Goal: Information Seeking & Learning: Understand process/instructions

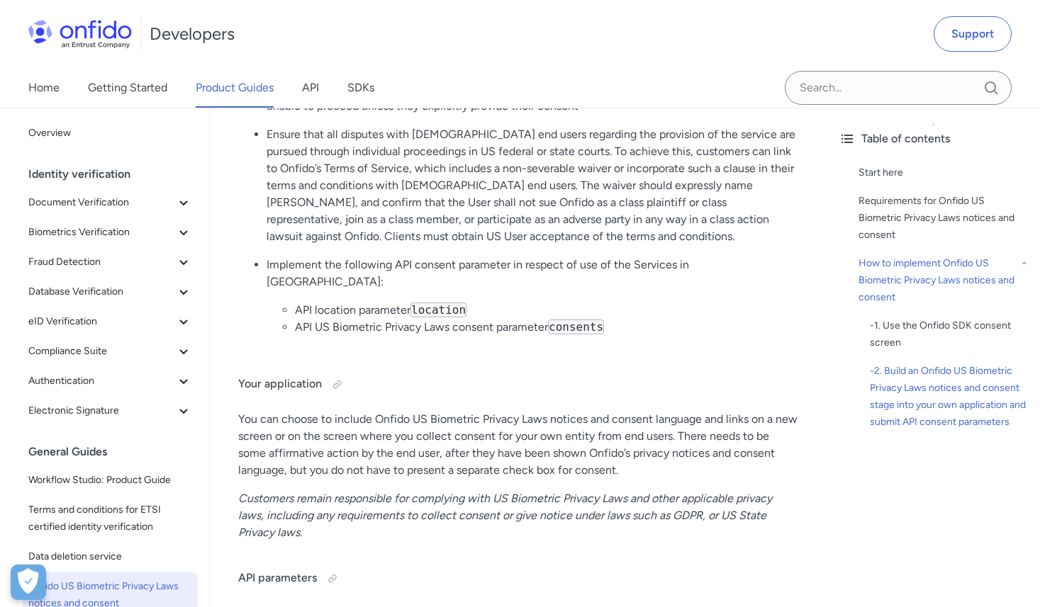
scroll to position [2645, 0]
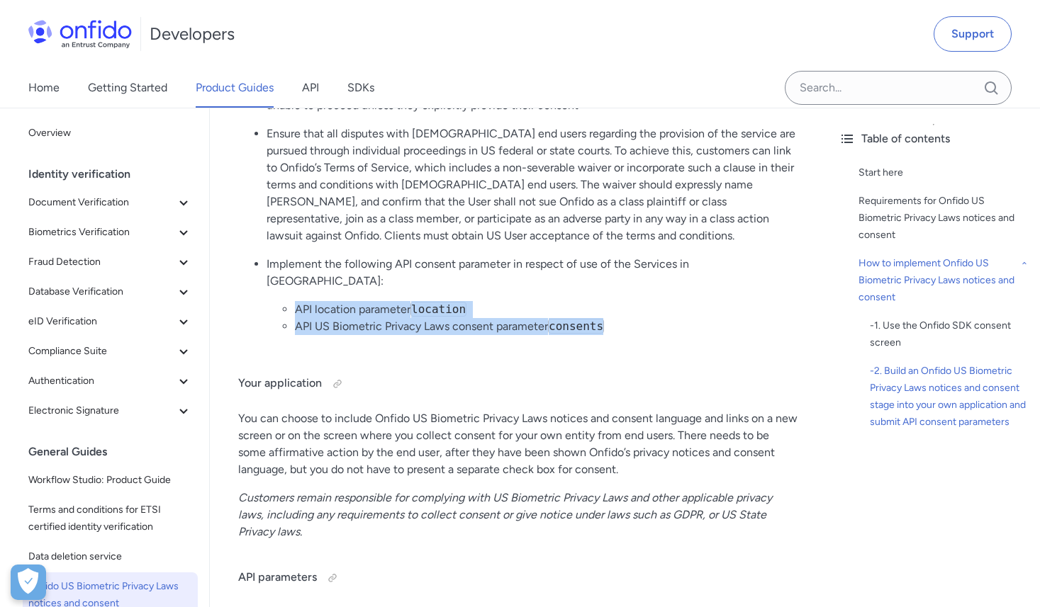
drag, startPoint x: 296, startPoint y: 259, endPoint x: 642, endPoint y: 284, distance: 346.8
click at [642, 301] on ul "API location parameter location API US Biometric Privacy Laws consent parameter…" at bounding box center [532, 318] width 532 height 34
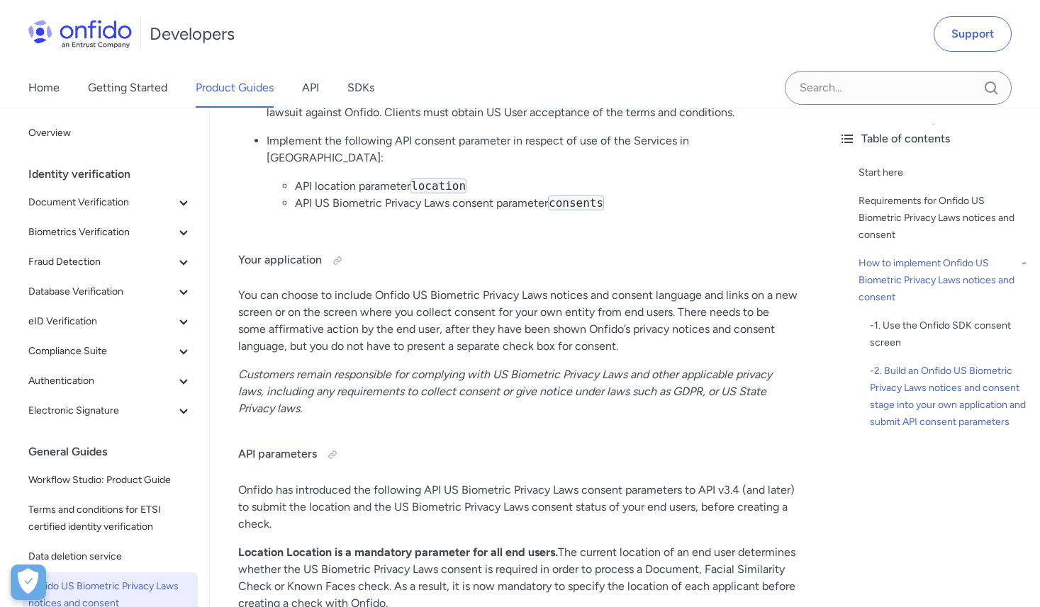
scroll to position [2995, 0]
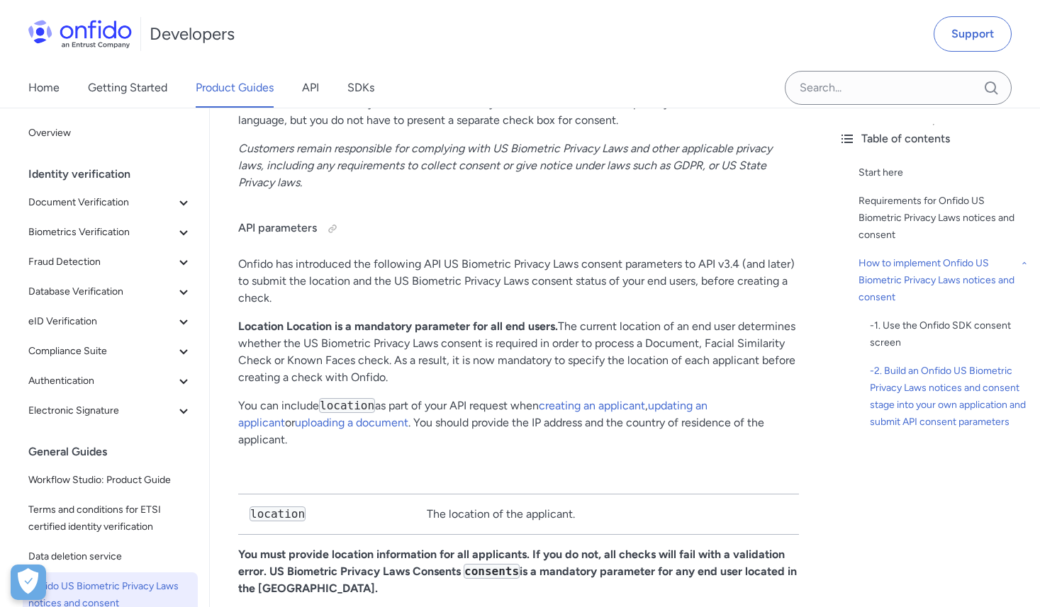
click at [253, 398] on p "You can include location as part of your API request when creating an applicant…" at bounding box center [518, 423] width 561 height 51
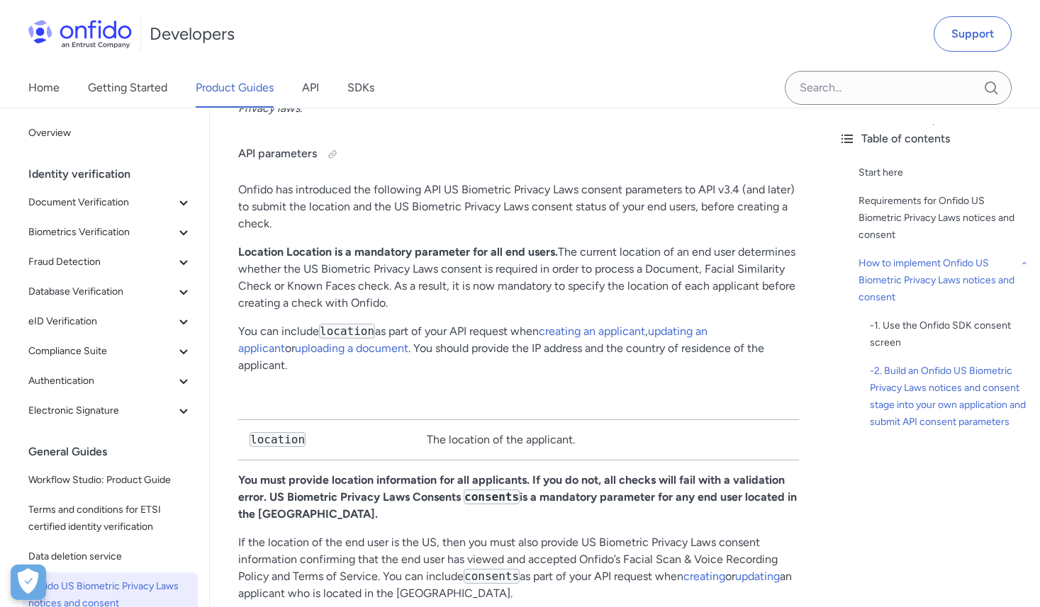
scroll to position [3060, 0]
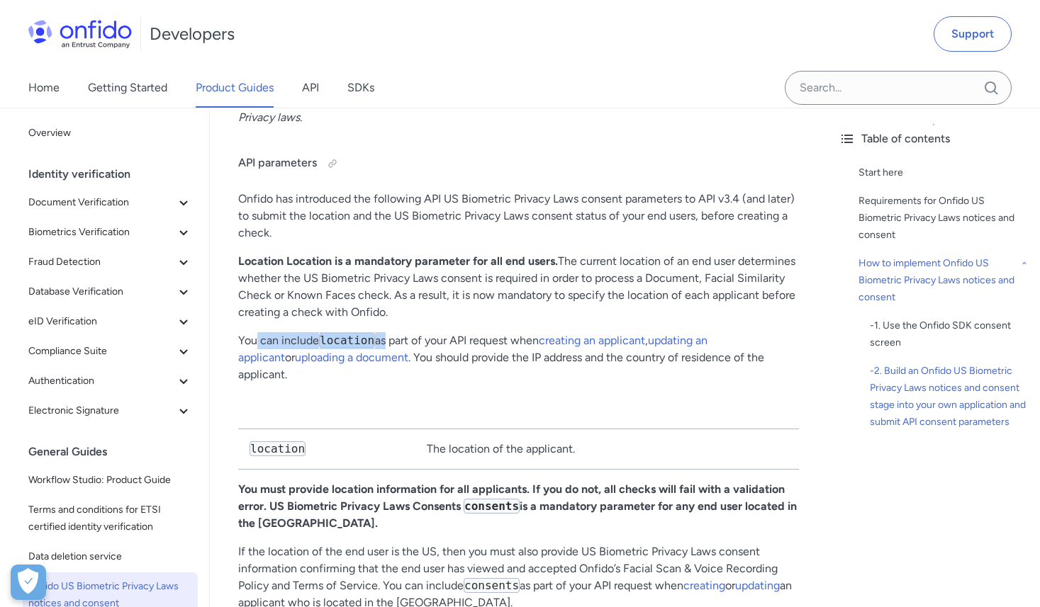
drag, startPoint x: 254, startPoint y: 288, endPoint x: 383, endPoint y: 288, distance: 128.3
click at [383, 332] on p "You can include location as part of your API request when creating an applicant…" at bounding box center [518, 357] width 561 height 51
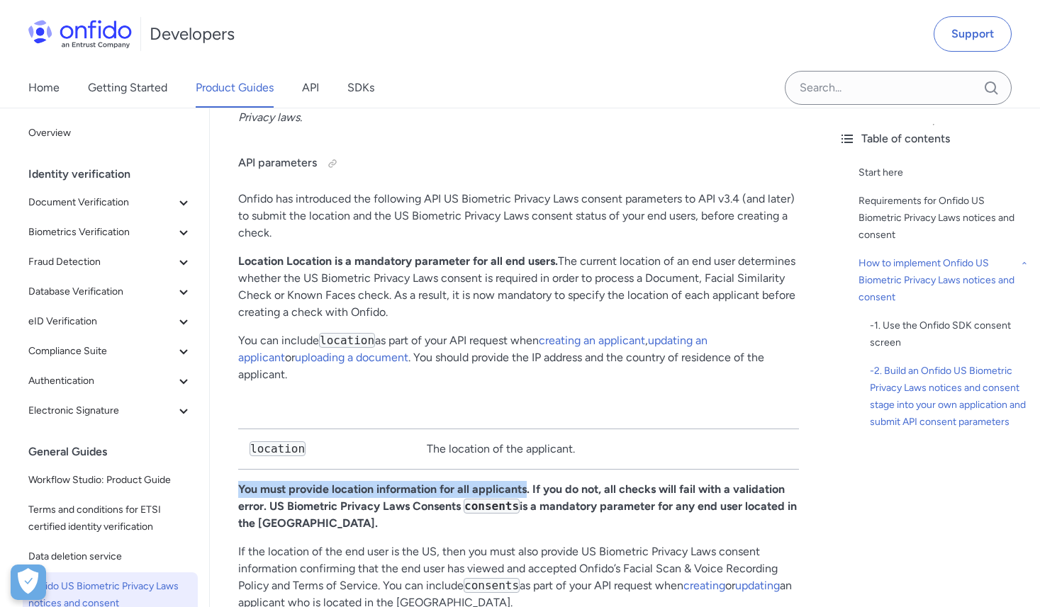
drag, startPoint x: 238, startPoint y: 424, endPoint x: 527, endPoint y: 422, distance: 288.5
click at [527, 483] on strong "You must provide location information for all applicants. If you do not, all ch…" at bounding box center [511, 498] width 546 height 30
click at [352, 333] on code "location" at bounding box center [347, 340] width 56 height 15
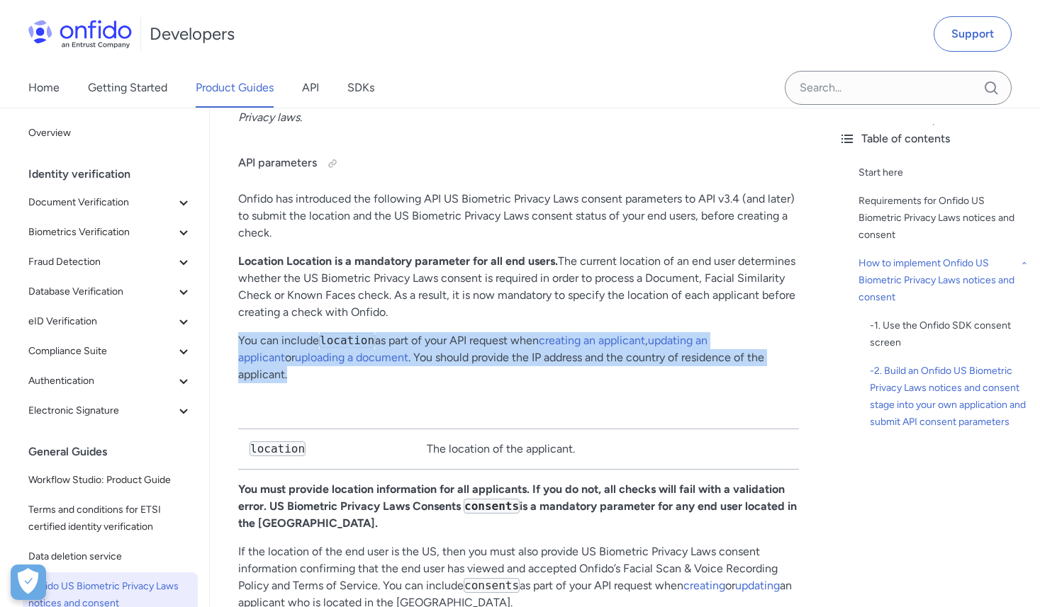
click at [352, 333] on code "location" at bounding box center [347, 340] width 56 height 15
click at [350, 333] on code "location" at bounding box center [347, 340] width 56 height 15
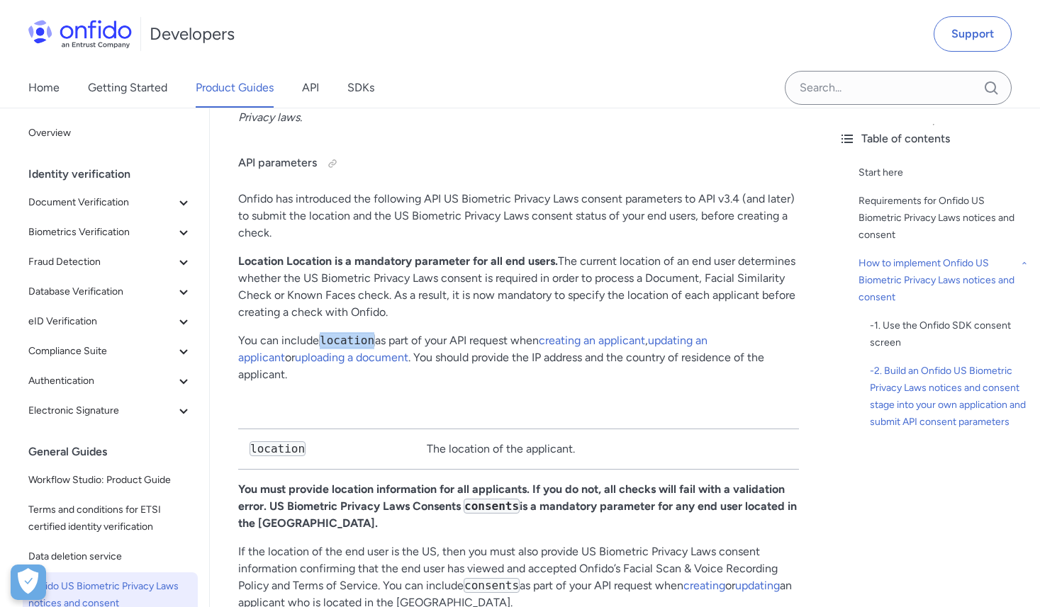
click at [350, 333] on code "location" at bounding box center [347, 340] width 56 height 15
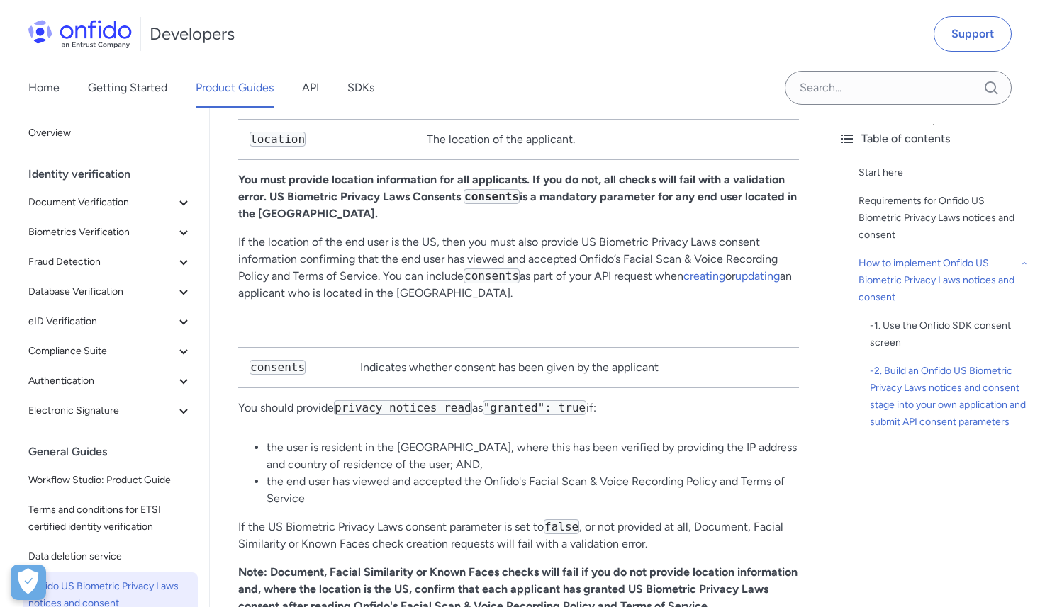
scroll to position [3282, 0]
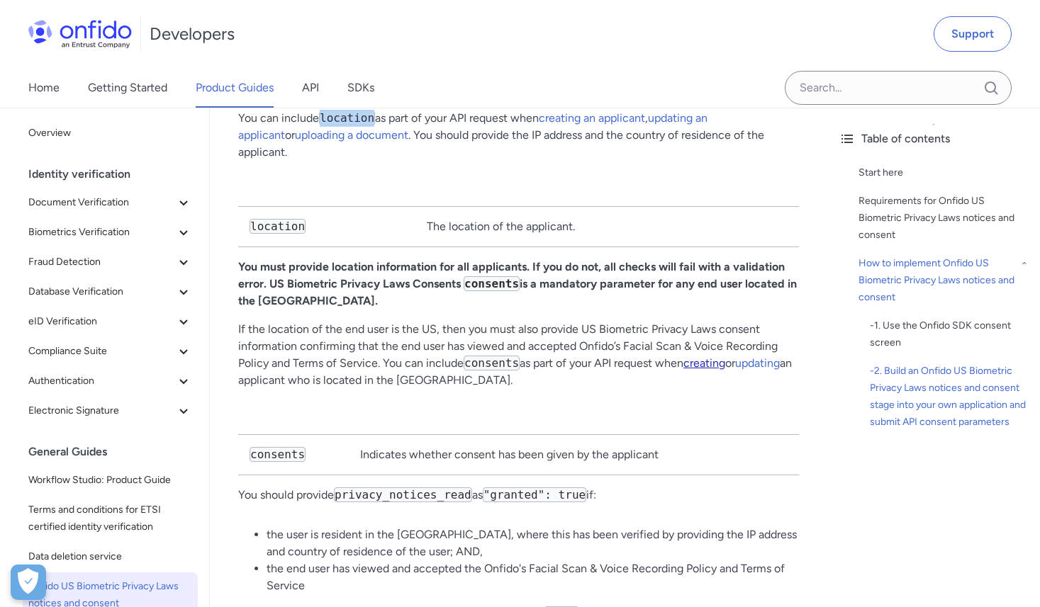
click at [716, 357] on link "creating" at bounding box center [704, 363] width 42 height 13
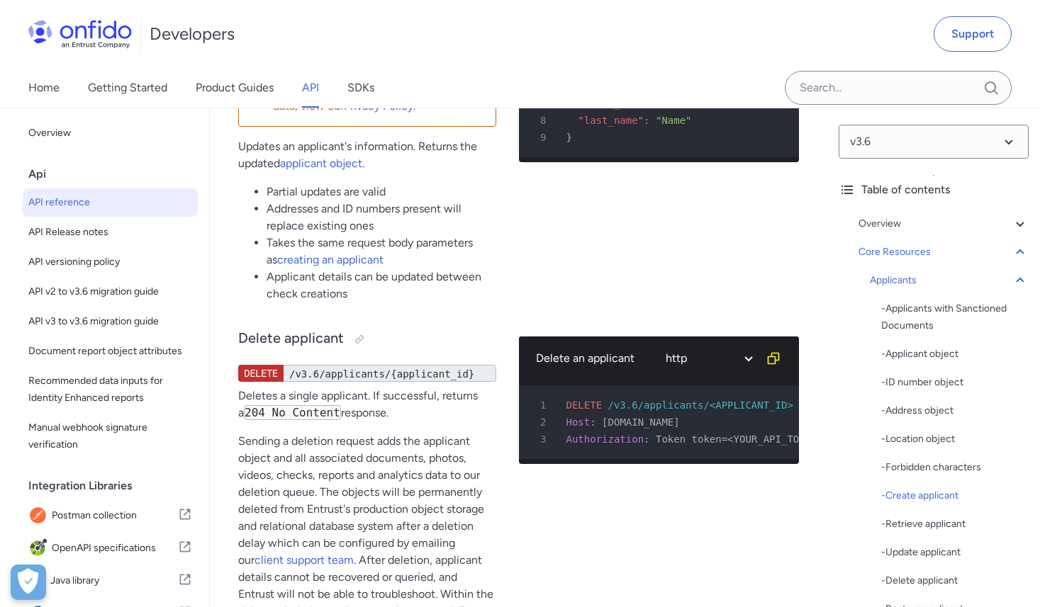
scroll to position [23079, 0]
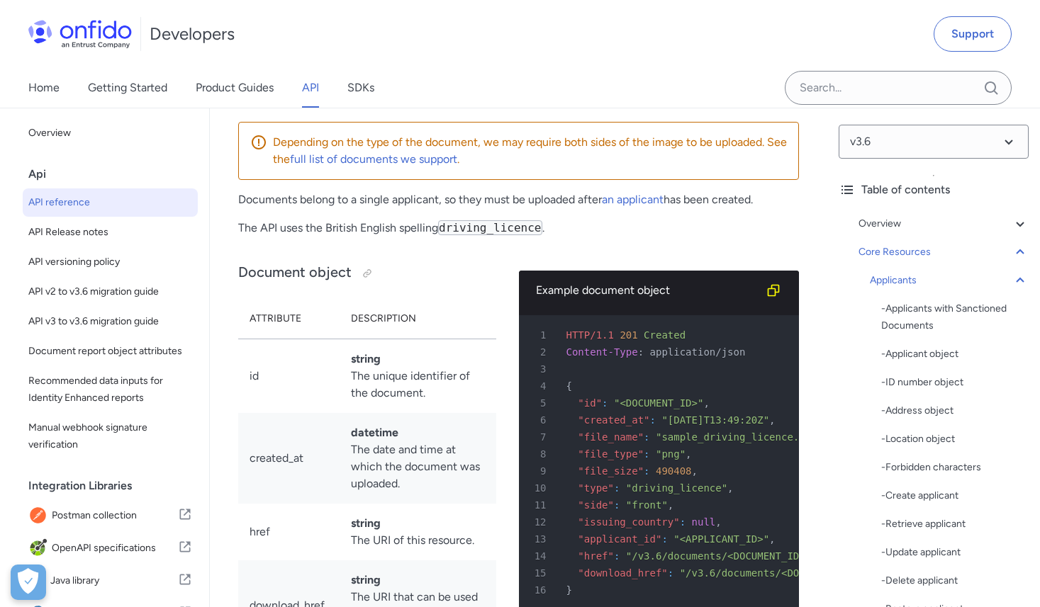
scroll to position [22048, 0]
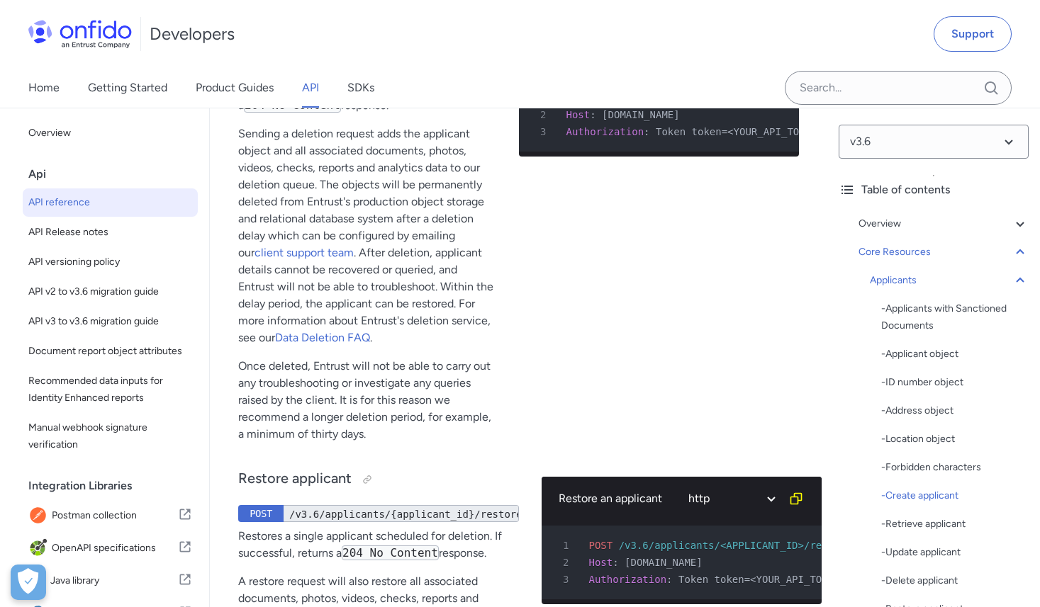
scroll to position [24424, 0]
